Goal: Task Accomplishment & Management: Use online tool/utility

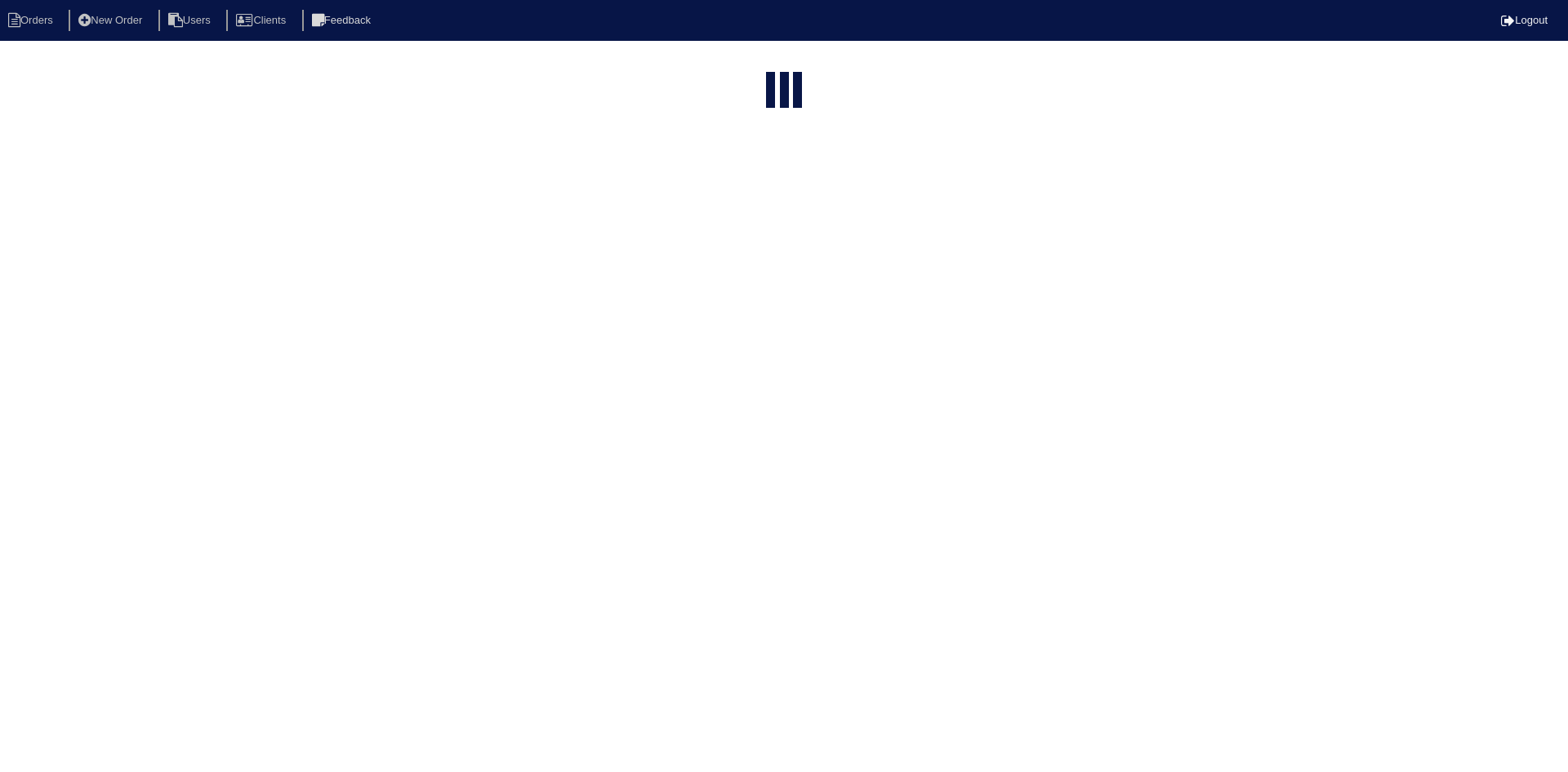
select select "15"
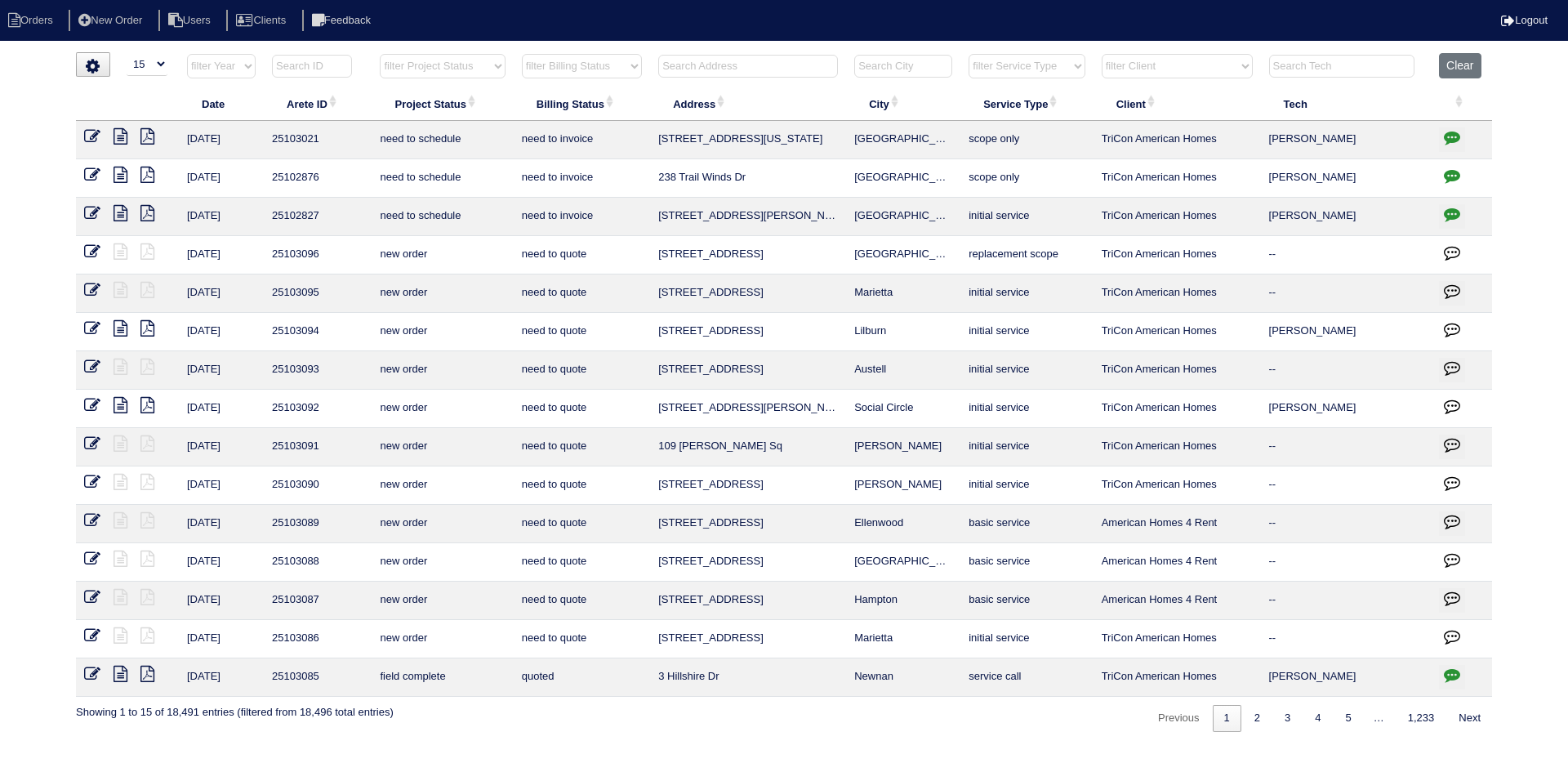
click at [773, 81] on th at bounding box center [748, 70] width 196 height 34
drag, startPoint x: 773, startPoint y: 79, endPoint x: 773, endPoint y: 69, distance: 10.0
click at [773, 76] on th at bounding box center [748, 70] width 196 height 34
click at [773, 69] on input "text" at bounding box center [747, 66] width 179 height 23
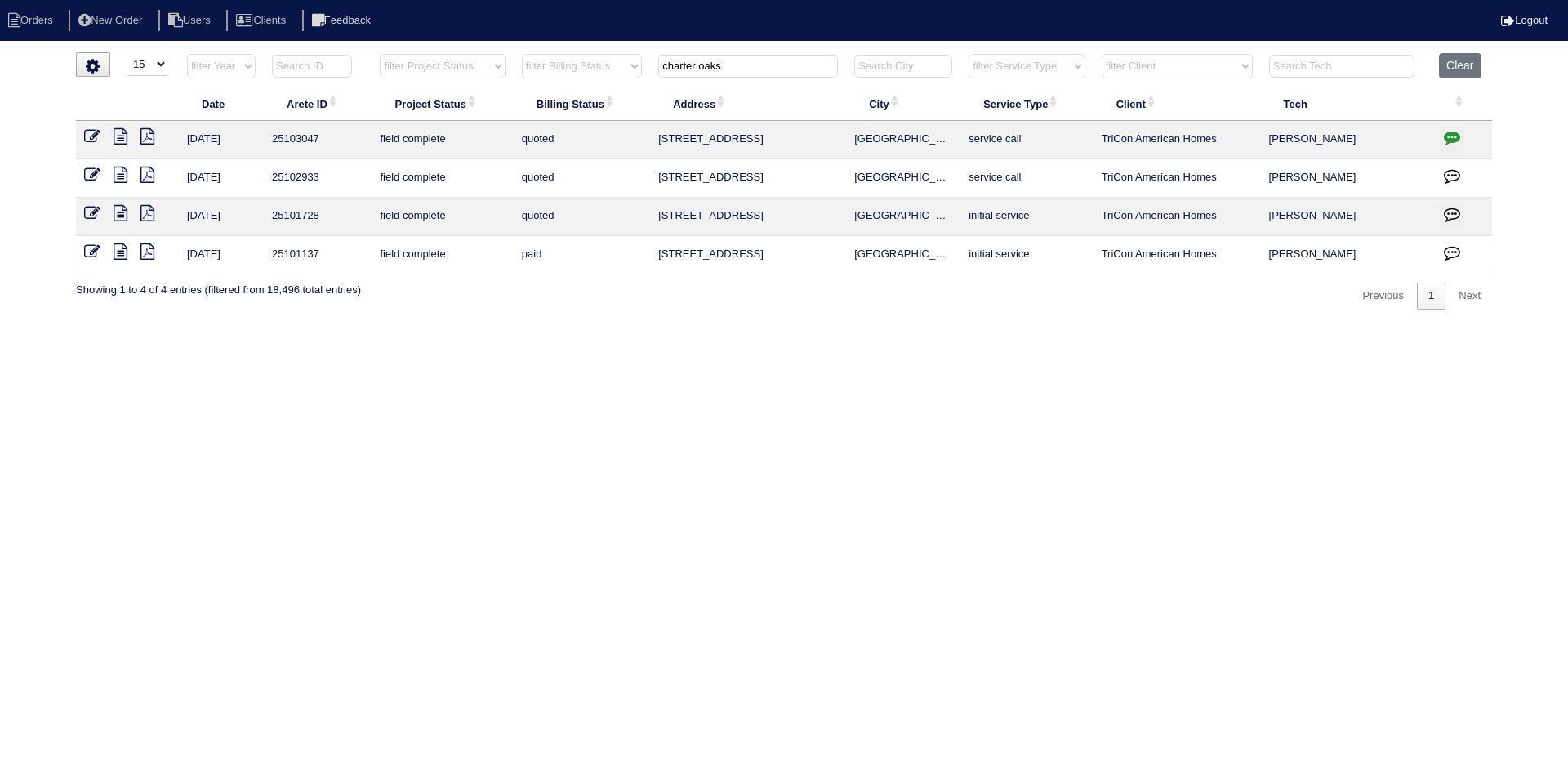
type input "charter oaks"
click at [115, 136] on icon at bounding box center [120, 137] width 14 height 16
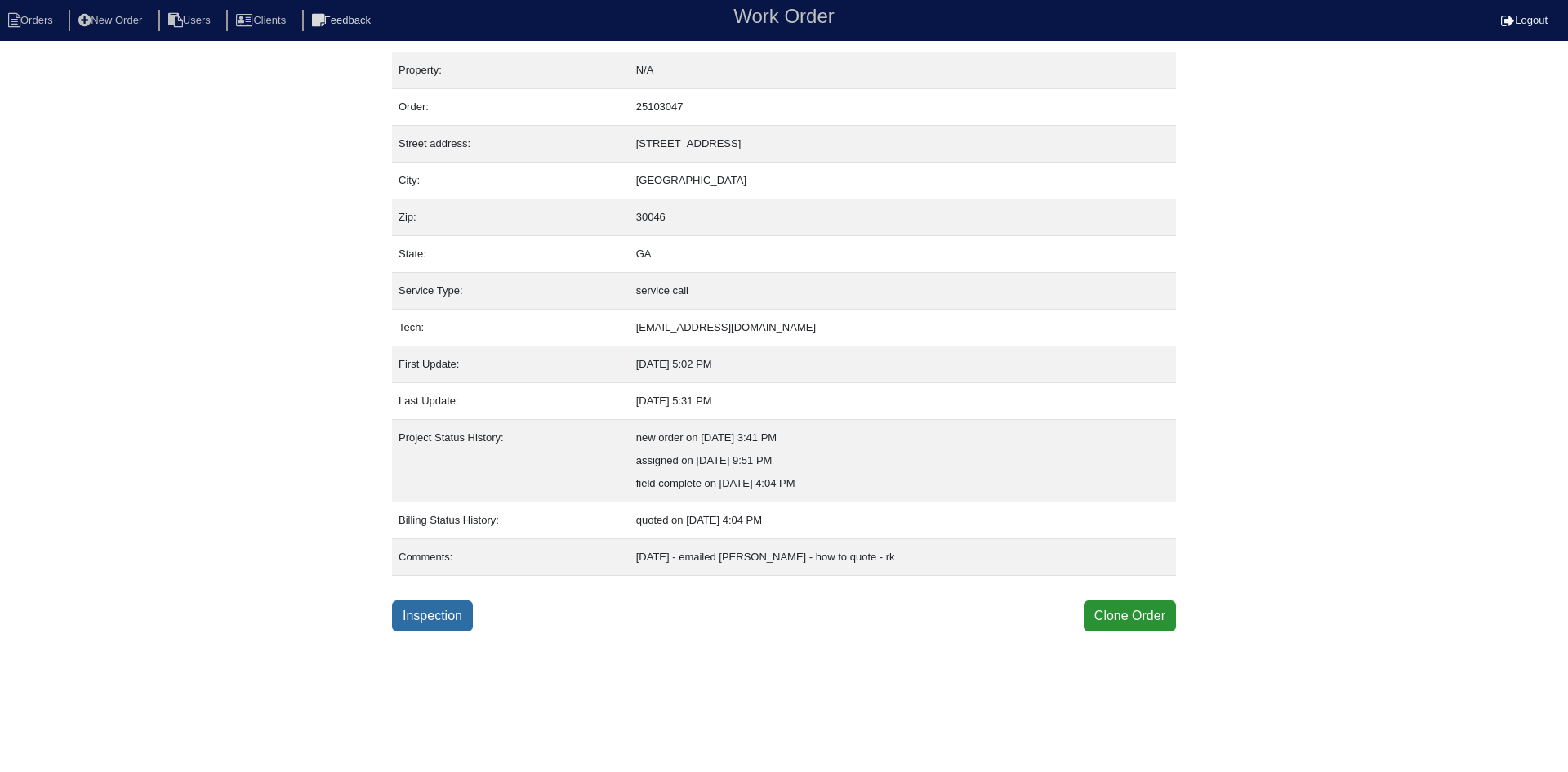
click at [460, 605] on link "Inspection" at bounding box center [433, 616] width 81 height 31
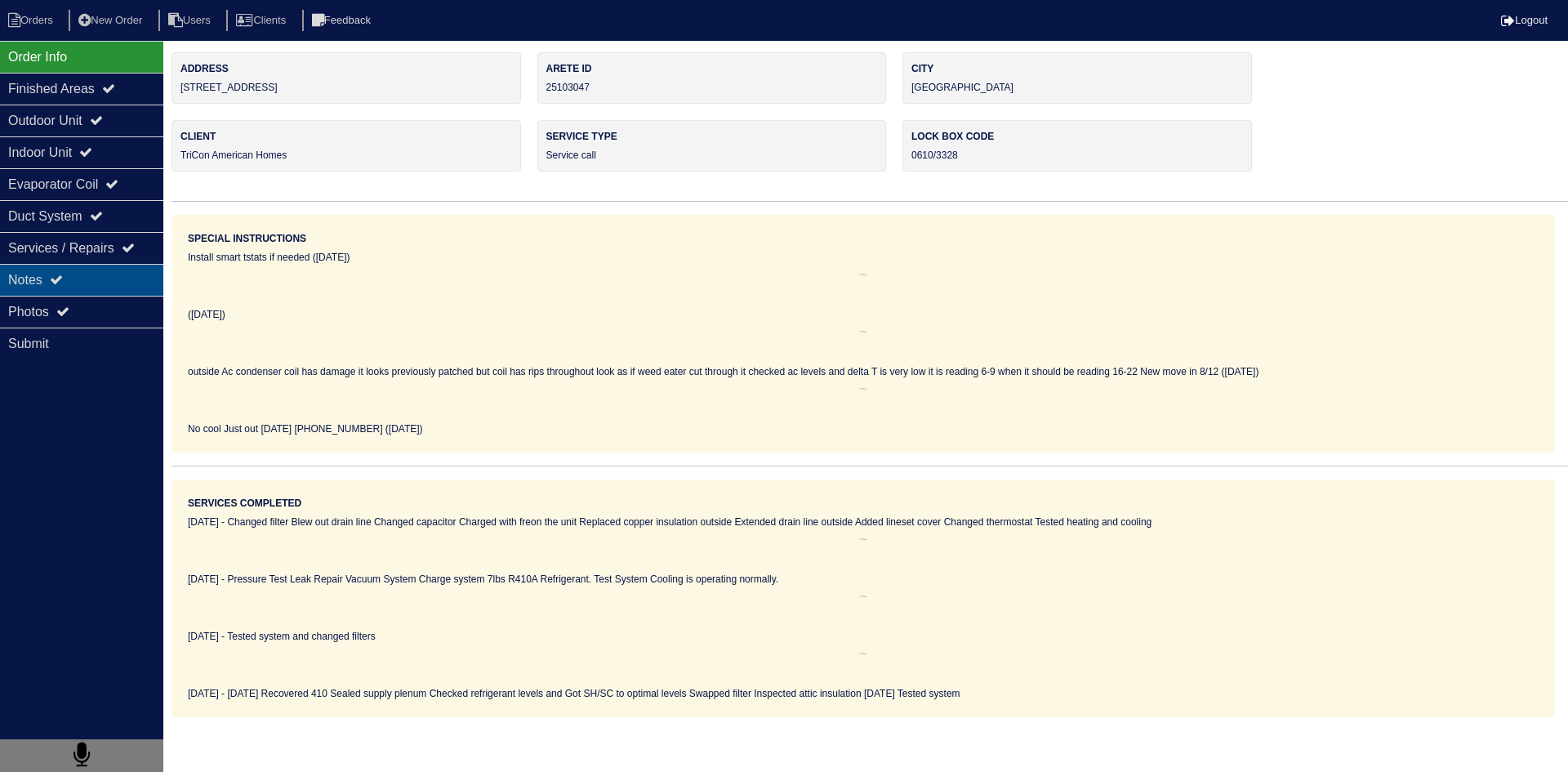
click at [117, 278] on div "Notes" at bounding box center [81, 279] width 163 height 32
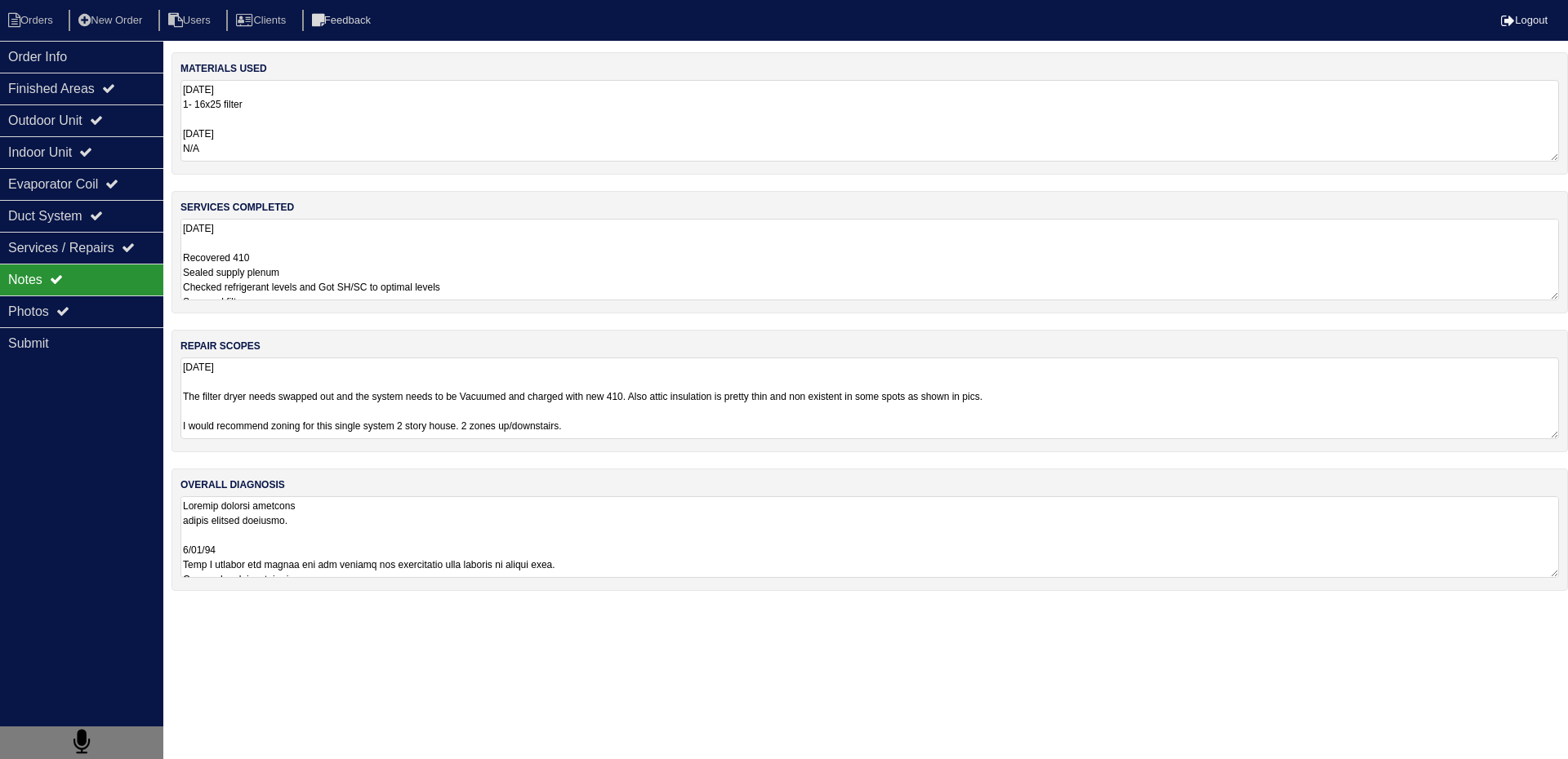
click at [326, 544] on textarea at bounding box center [869, 537] width 1379 height 82
click at [560, 400] on textarea "[DATE] The filter dryer needs swapped out and the system needs to be Vacuumed a…" at bounding box center [869, 399] width 1379 height 82
click at [394, 505] on textarea at bounding box center [863, 535] width 1366 height 82
click at [88, 318] on div "Photos" at bounding box center [81, 311] width 163 height 32
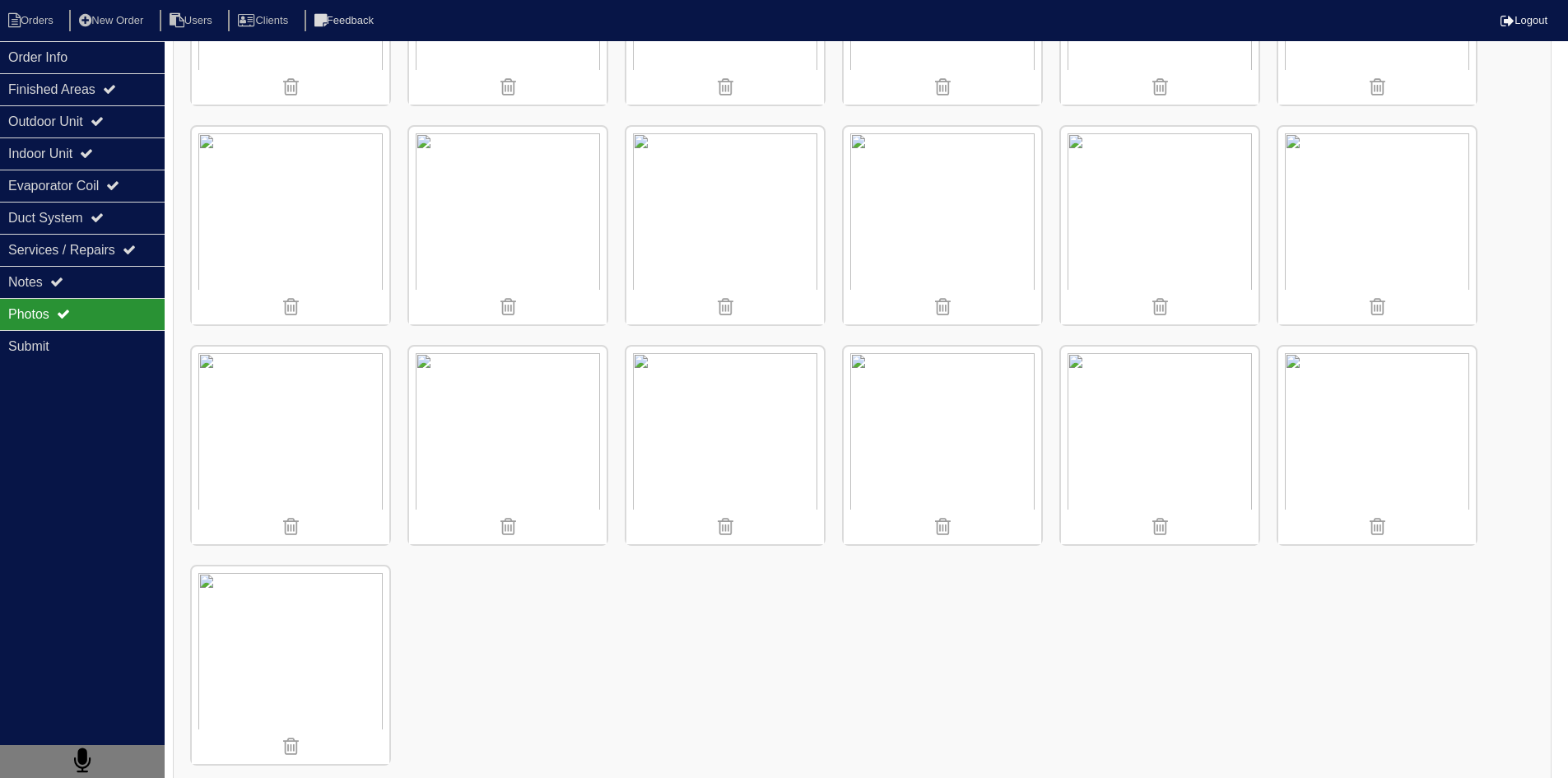
scroll to position [2170, 0]
